Goal: Transaction & Acquisition: Purchase product/service

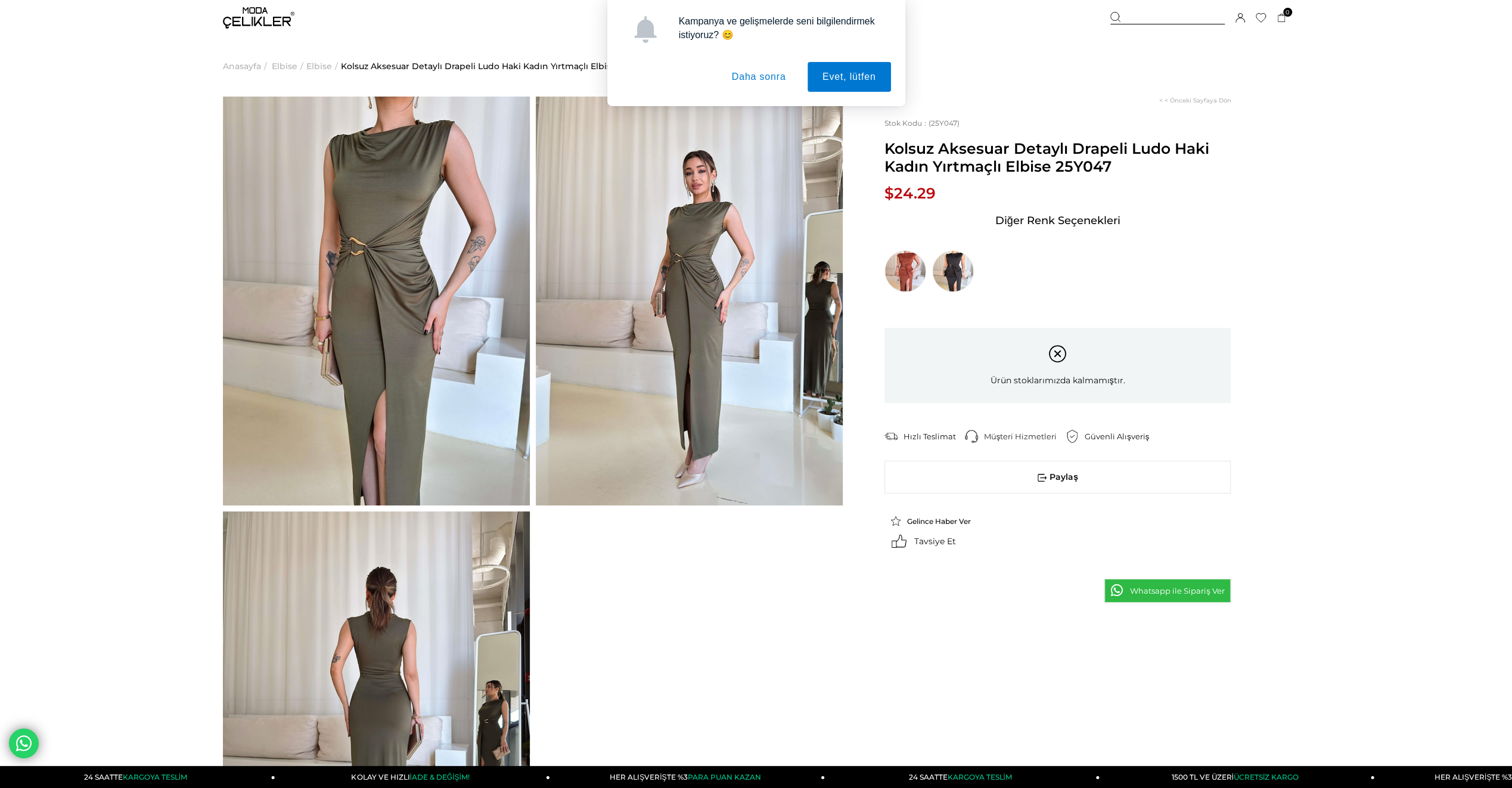
click at [721, 307] on img at bounding box center [689, 301] width 307 height 409
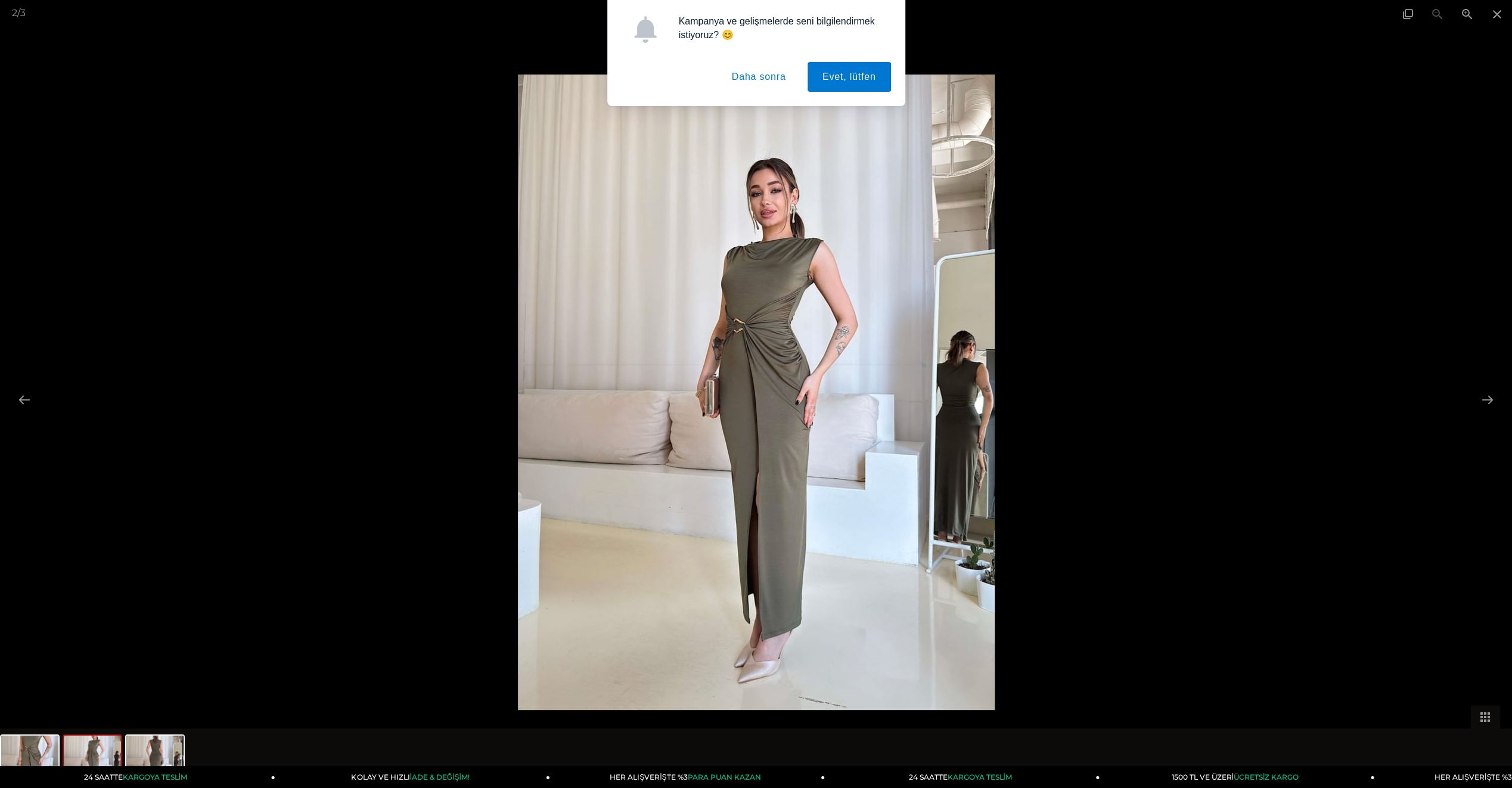
scroll to position [60, 0]
drag, startPoint x: 1282, startPoint y: 207, endPoint x: 1290, endPoint y: 191, distance: 17.9
click at [1282, 207] on div at bounding box center [756, 394] width 1512 height 788
click at [1495, 13] on div "Kampanya ve gelişmelerde seni bilgilendirmek istiyoruz? 😊 Evet, lütfen Daha son…" at bounding box center [756, 52] width 1512 height 106
click at [1493, 9] on div "Kampanya ve gelişmelerde seni bilgilendirmek istiyoruz? 😊 Evet, lütfen Daha son…" at bounding box center [756, 52] width 1512 height 106
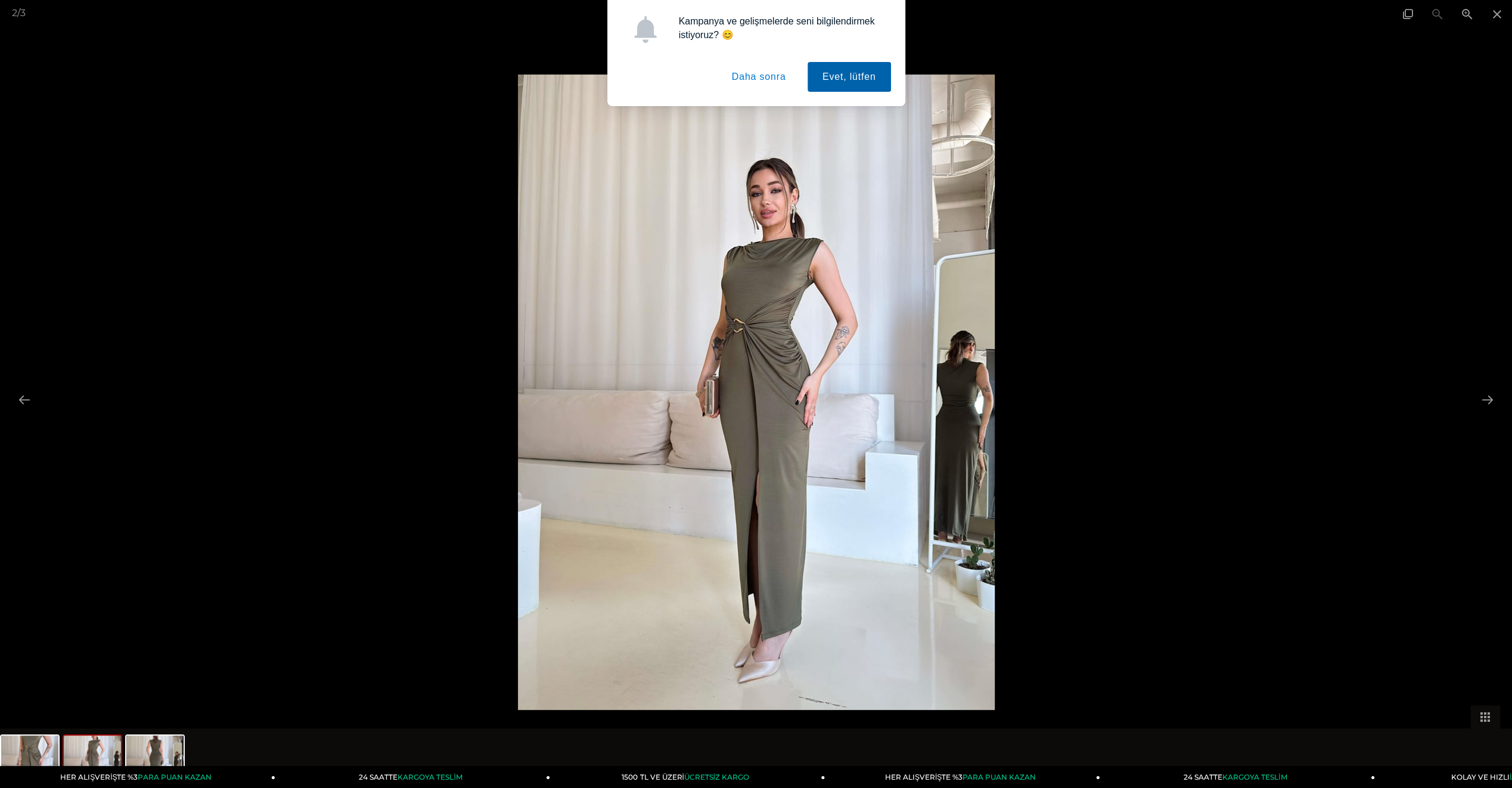
click at [852, 82] on button "Evet, lütfen" at bounding box center [849, 77] width 83 height 30
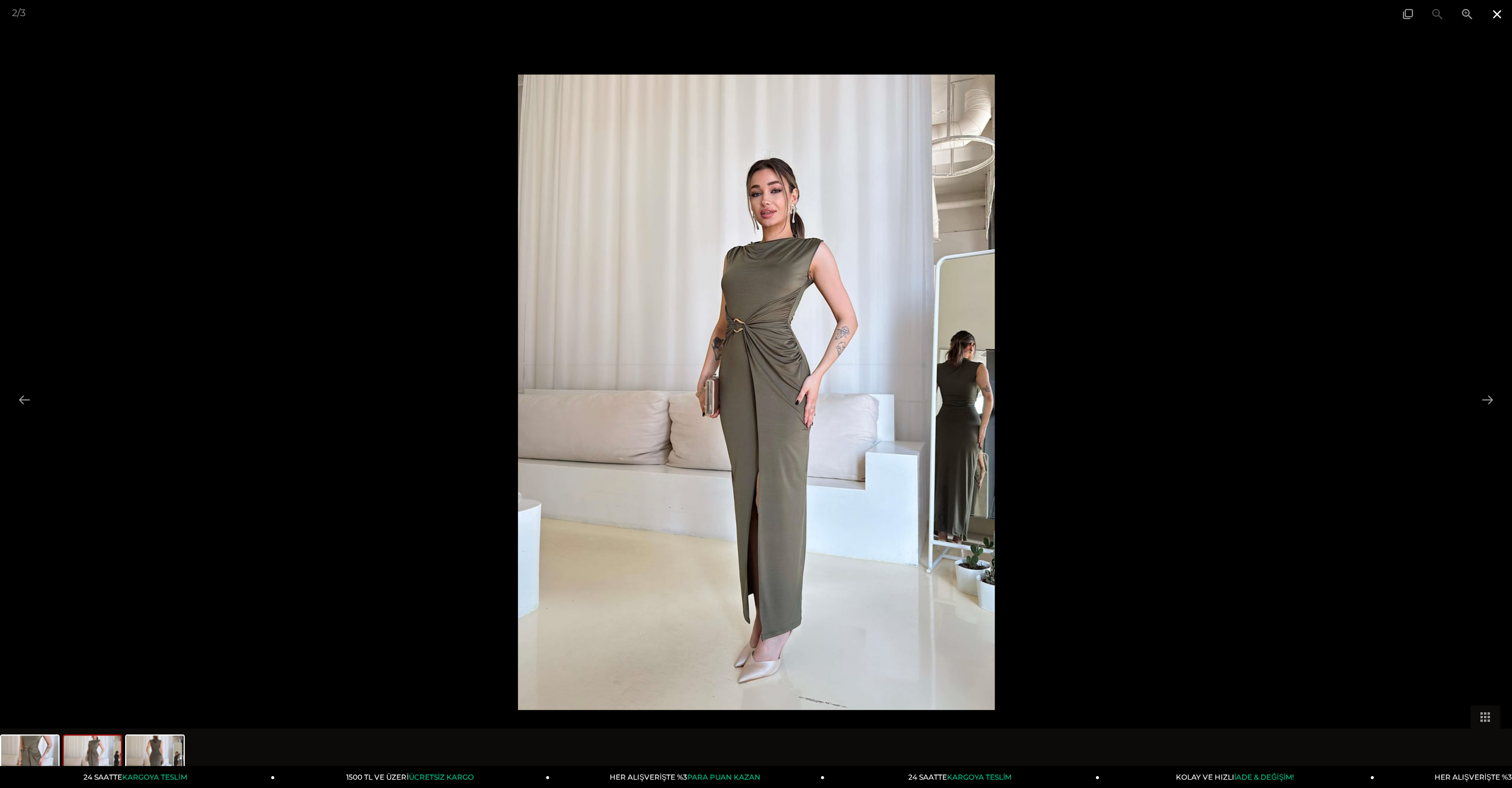
click at [1496, 17] on span at bounding box center [1497, 14] width 30 height 28
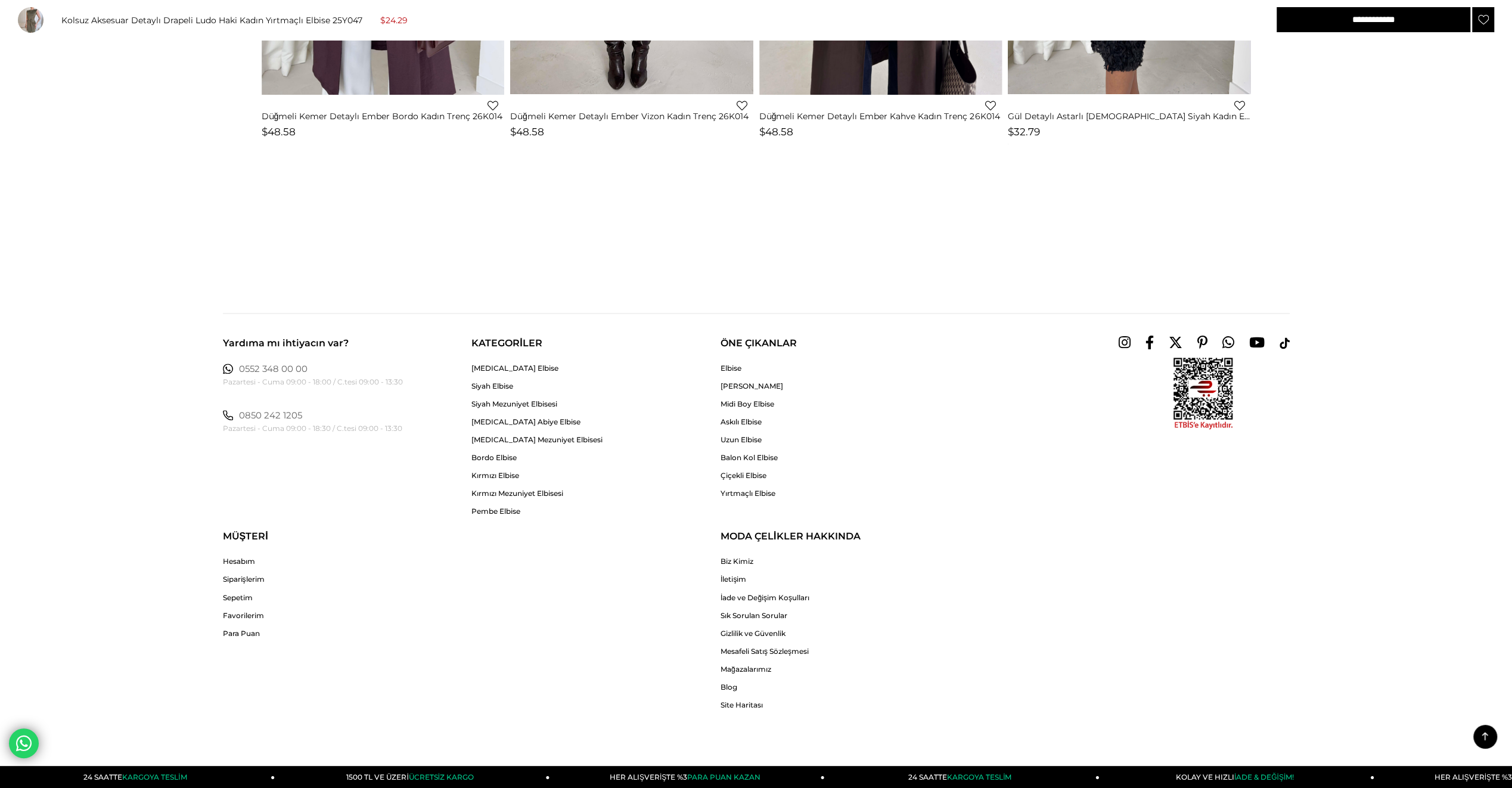
scroll to position [1721, 0]
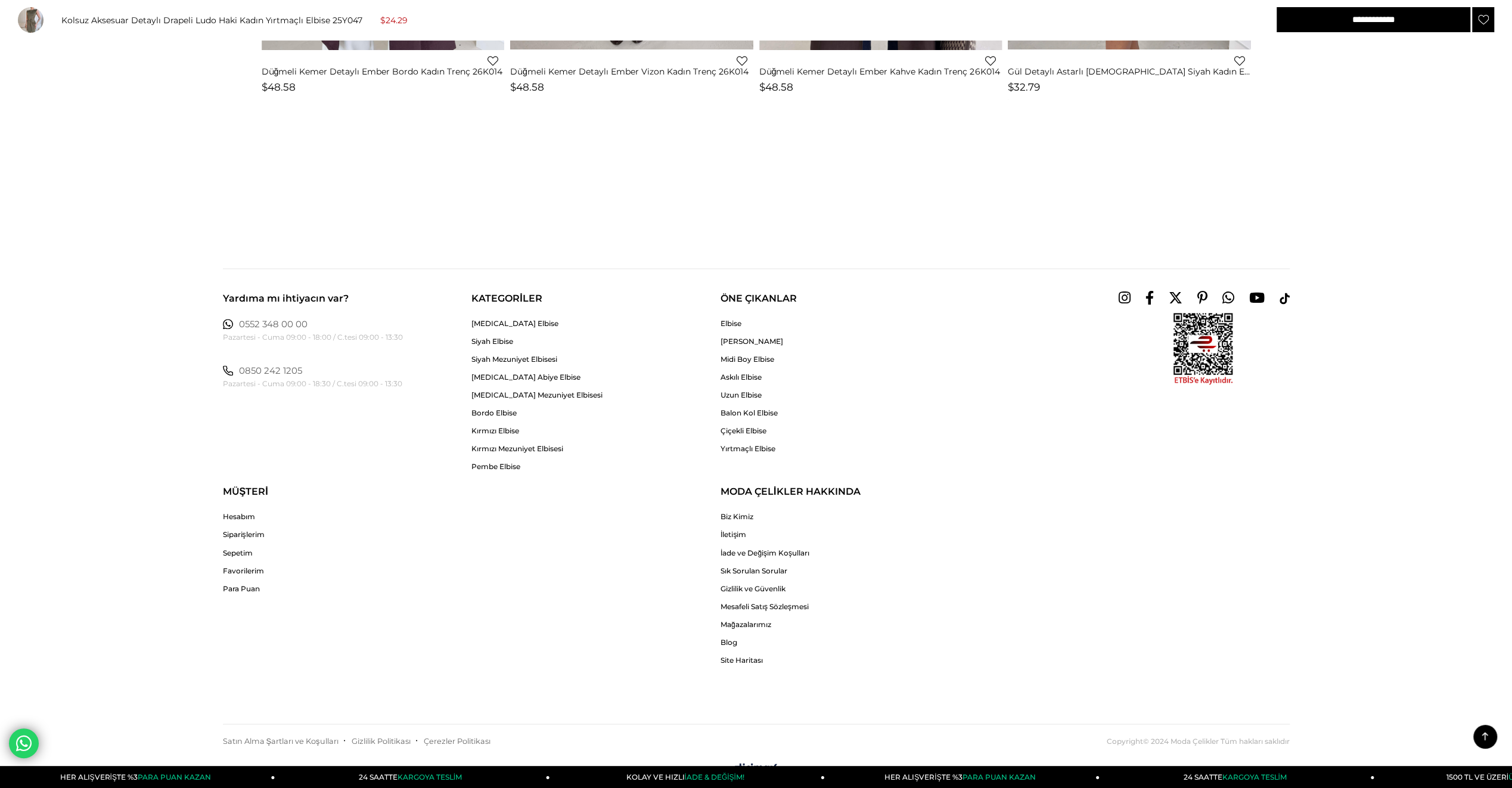
scroll to position [1721, 0]
